Goal: Task Accomplishment & Management: Use online tool/utility

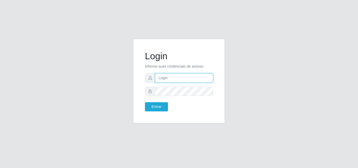
click at [183, 75] on input "text" at bounding box center [184, 77] width 58 height 9
type input "ana@saullus"
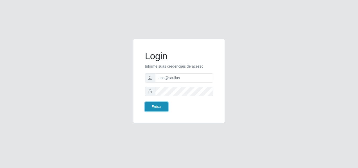
click at [162, 110] on button "Entrar" at bounding box center [156, 106] width 23 height 9
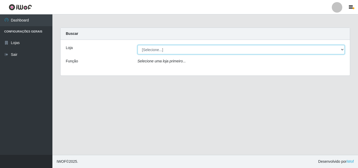
click at [342, 51] on select "[Selecione...] Saullus Supermercados" at bounding box center [241, 49] width 207 height 9
select select "423"
click at [138, 45] on select "[Selecione...] Saullus Supermercados" at bounding box center [241, 49] width 207 height 9
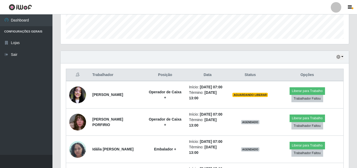
scroll to position [157, 0]
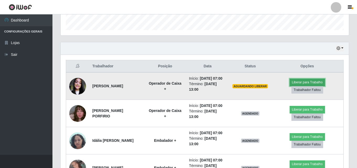
click at [303, 86] on button "Liberar para Trabalho" at bounding box center [306, 82] width 35 height 7
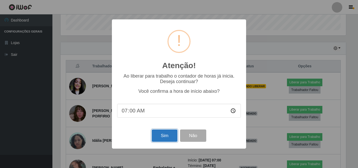
click at [167, 140] on button "Sim" at bounding box center [164, 136] width 25 height 12
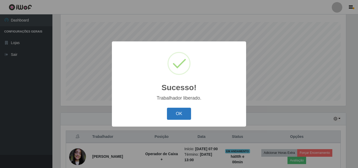
click at [186, 116] on button "OK" at bounding box center [179, 114] width 24 height 12
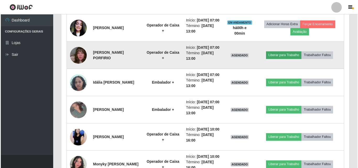
scroll to position [218, 0]
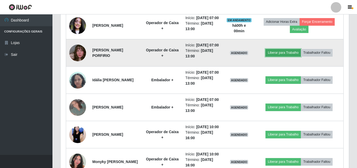
click at [297, 56] on button "Liberar para Trabalho" at bounding box center [282, 52] width 35 height 7
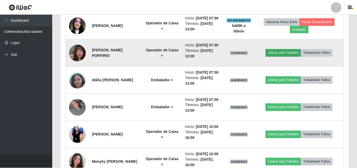
scroll to position [109, 286]
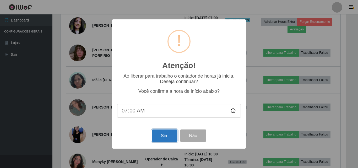
click at [160, 136] on button "Sim" at bounding box center [164, 136] width 25 height 12
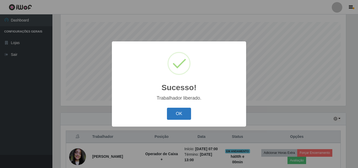
click at [185, 111] on button "OK" at bounding box center [179, 114] width 24 height 12
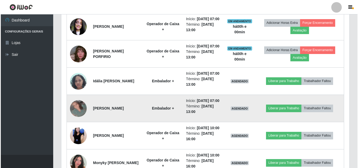
scroll to position [218, 0]
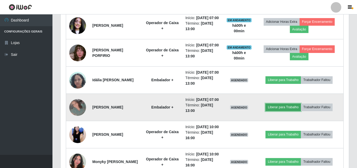
click at [286, 111] on button "Liberar para Trabalho" at bounding box center [282, 107] width 35 height 7
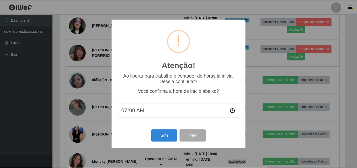
scroll to position [109, 286]
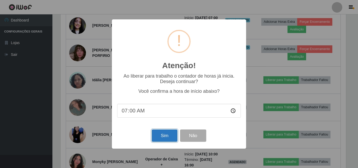
click at [171, 140] on button "Sim" at bounding box center [164, 136] width 25 height 12
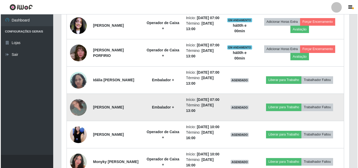
scroll to position [0, 0]
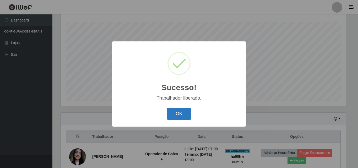
click at [172, 117] on button "OK" at bounding box center [179, 114] width 24 height 12
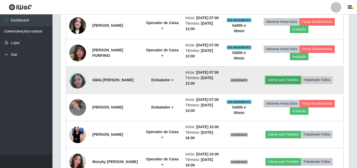
click at [284, 84] on button "Liberar para Trabalho" at bounding box center [282, 79] width 35 height 7
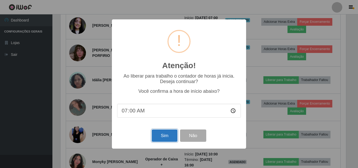
click at [157, 135] on button "Sim" at bounding box center [164, 136] width 25 height 12
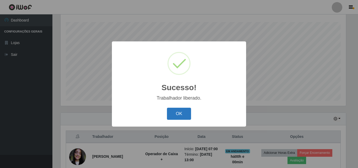
click at [180, 112] on button "OK" at bounding box center [179, 114] width 24 height 12
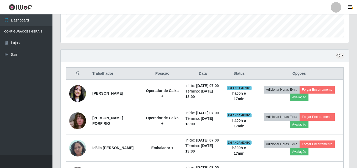
scroll to position [139, 0]
